Goal: Task Accomplishment & Management: Use online tool/utility

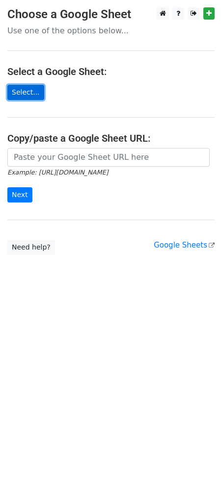
click at [16, 88] on link "Select..." at bounding box center [25, 92] width 37 height 15
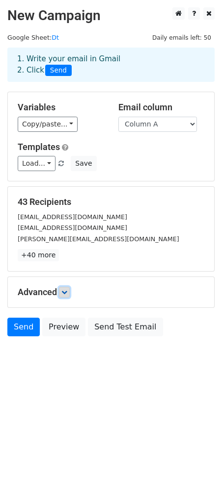
click at [68, 289] on link at bounding box center [64, 292] width 11 height 11
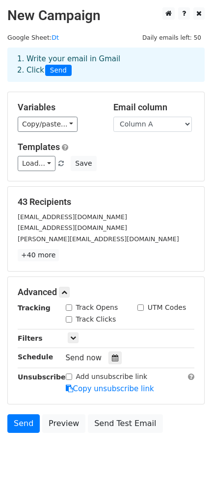
click at [80, 224] on div "jameel.b@talentgroups.com" at bounding box center [105, 227] width 191 height 11
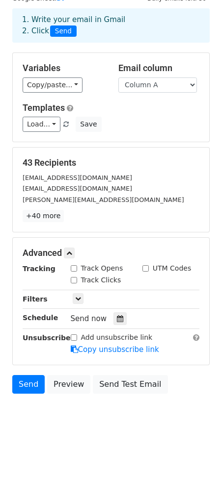
scroll to position [42, 0]
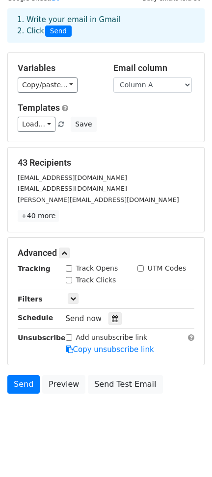
click at [71, 178] on small "YYAMANE@KFORCE.COM" at bounding box center [72, 177] width 109 height 7
click at [34, 213] on link "+40 more" at bounding box center [38, 216] width 41 height 12
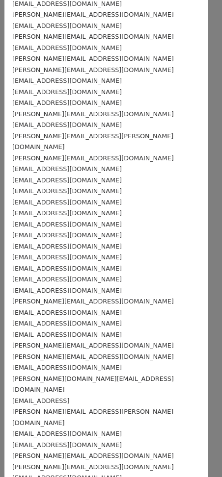
scroll to position [0, 0]
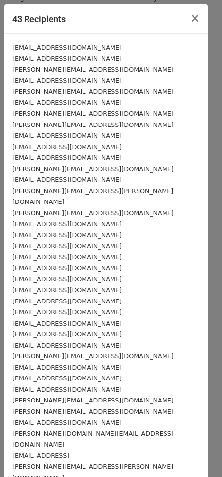
click at [66, 121] on small "sara@vajraasys.com" at bounding box center [92, 124] width 161 height 7
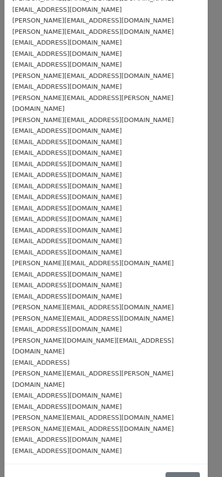
scroll to position [109, 0]
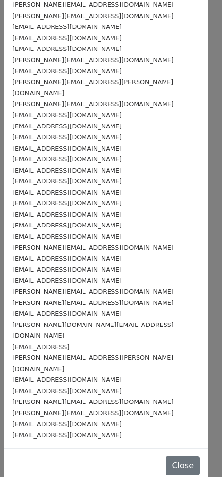
click at [106, 312] on small "automation+dicejobapply_raksgroup_33157_15553@oorwin.com" at bounding box center [66, 313] width 109 height 7
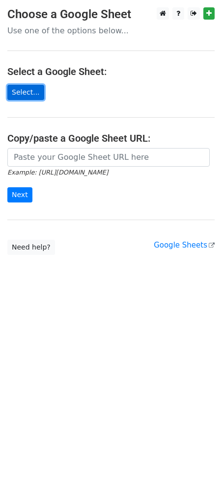
click at [17, 95] on link "Select..." at bounding box center [25, 92] width 37 height 15
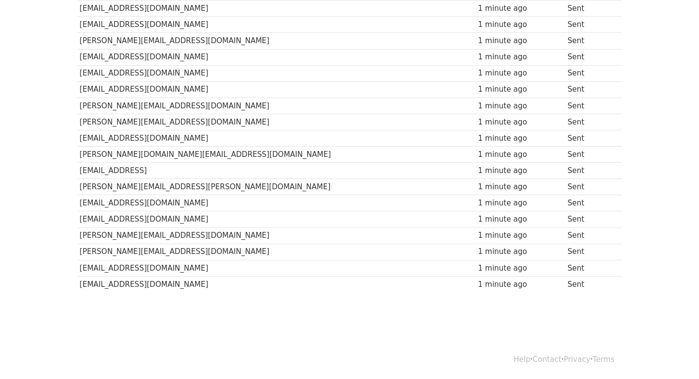
scroll to position [455, 0]
